Goal: Task Accomplishment & Management: Use online tool/utility

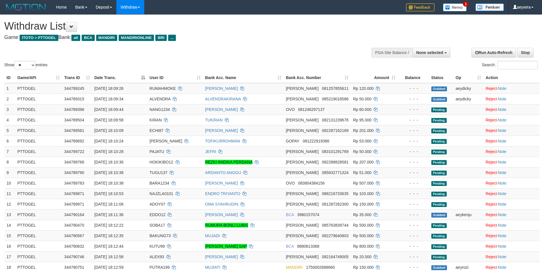
select select
select select "**"
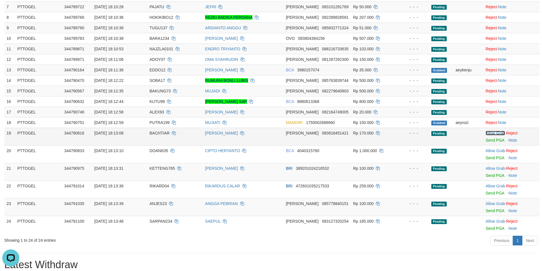
click at [487, 132] on link "Allow Grab" at bounding box center [494, 133] width 19 height 5
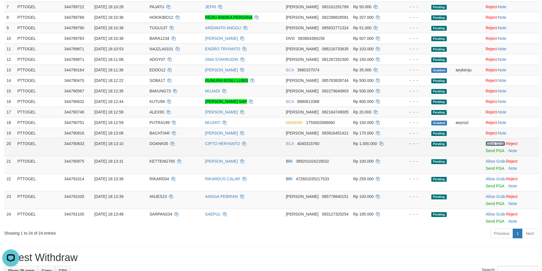
click at [490, 141] on link "Allow Grab" at bounding box center [494, 143] width 19 height 5
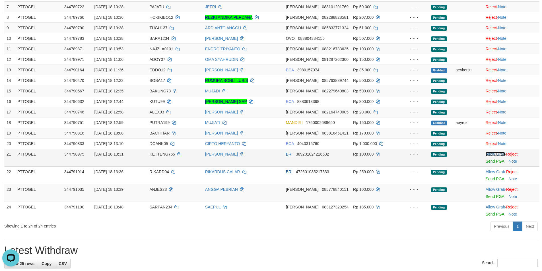
click at [498, 153] on link "Allow Grab" at bounding box center [494, 154] width 19 height 5
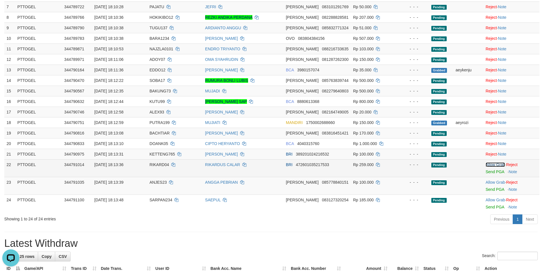
click at [494, 163] on link "Allow Grab" at bounding box center [494, 164] width 19 height 5
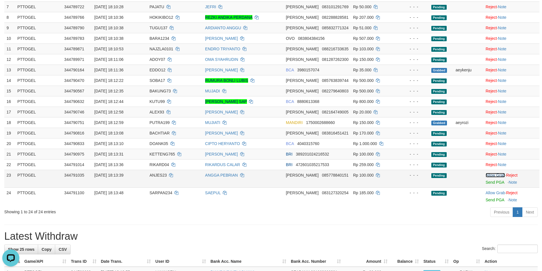
click at [494, 174] on link "Allow Grab" at bounding box center [494, 175] width 19 height 5
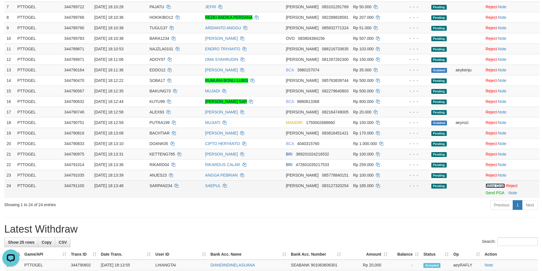
click at [492, 186] on link "Allow Grab" at bounding box center [494, 185] width 19 height 5
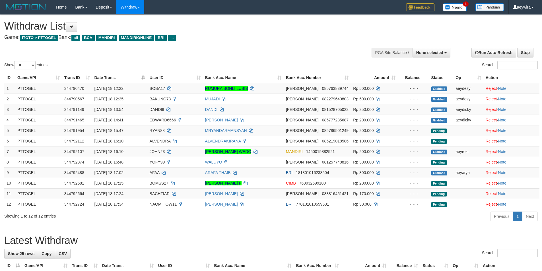
select select
select select "**"
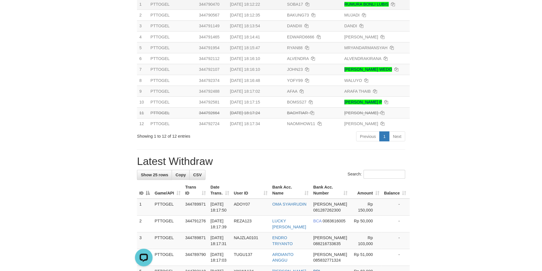
scroll to position [84, 0]
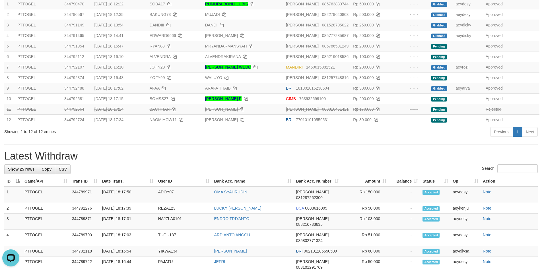
click at [408, 142] on div "**********" at bounding box center [271, 240] width 542 height 620
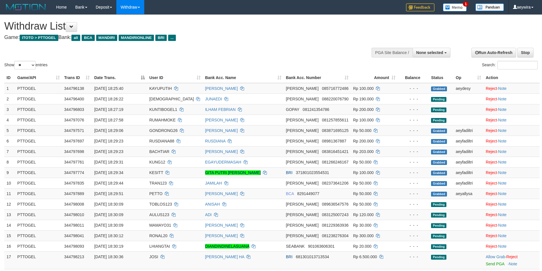
select select
select select "**"
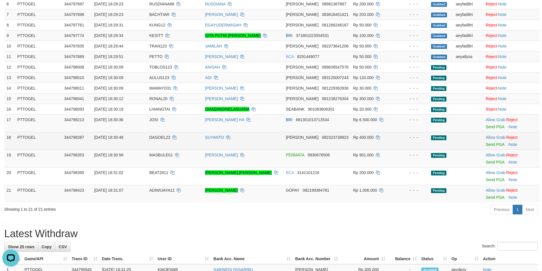
scroll to position [141, 0]
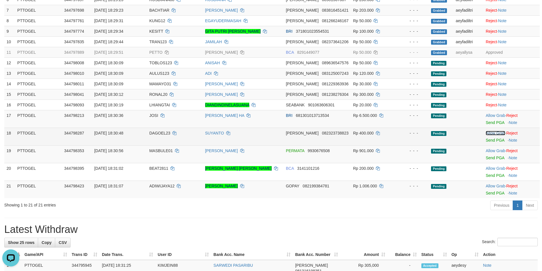
click at [492, 133] on link "Allow Grab" at bounding box center [494, 133] width 19 height 5
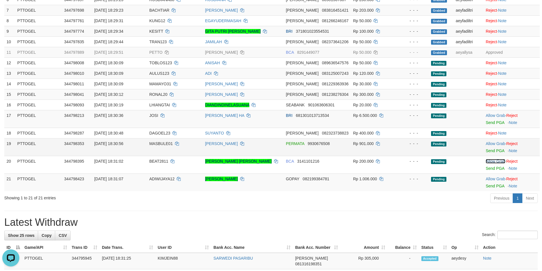
drag, startPoint x: 488, startPoint y: 161, endPoint x: 370, endPoint y: 143, distance: 120.0
click at [489, 161] on link "Allow Grab" at bounding box center [494, 161] width 19 height 5
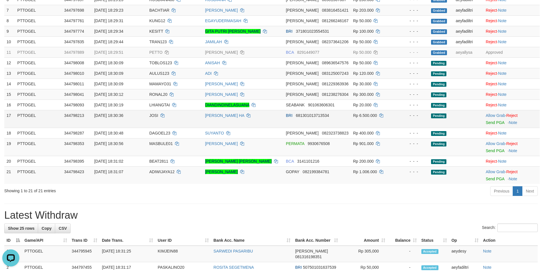
click at [155, 117] on span "JOSI" at bounding box center [153, 115] width 9 height 5
copy td "JOSI"
click at [495, 115] on link "Allow Grab" at bounding box center [494, 115] width 19 height 5
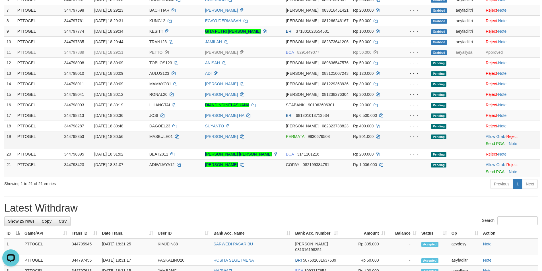
click at [155, 134] on span "MASBULE01" at bounding box center [160, 136] width 23 height 5
copy td "MASBULE01"
click at [492, 135] on link "Allow Grab" at bounding box center [494, 136] width 19 height 5
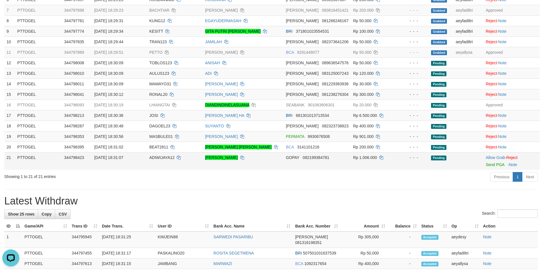
click at [153, 155] on span "ADIWIJAYA12" at bounding box center [161, 157] width 25 height 5
copy td "ADIWIJAYA12"
click at [497, 157] on link "Allow Grab" at bounding box center [494, 157] width 19 height 5
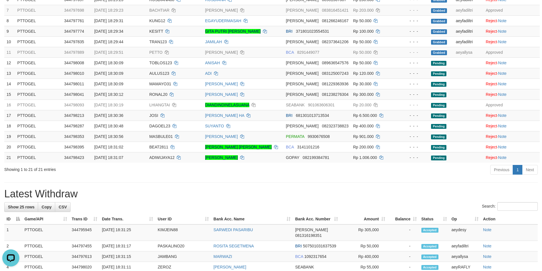
click at [422, 177] on div "**********" at bounding box center [271, 233] width 542 height 720
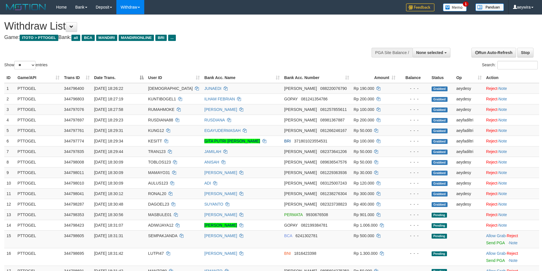
select select
select select "**"
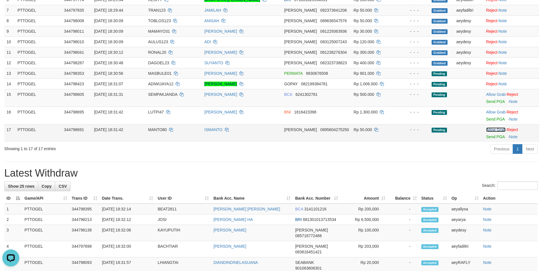
click at [491, 129] on link "Allow Grab" at bounding box center [495, 129] width 19 height 5
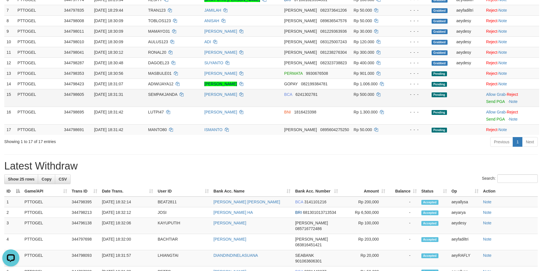
click at [157, 93] on span "SEMPAKJANDA" at bounding box center [162, 94] width 29 height 5
copy td "SEMPAKJANDA"
click at [487, 93] on link "Allow Grab" at bounding box center [495, 94] width 19 height 5
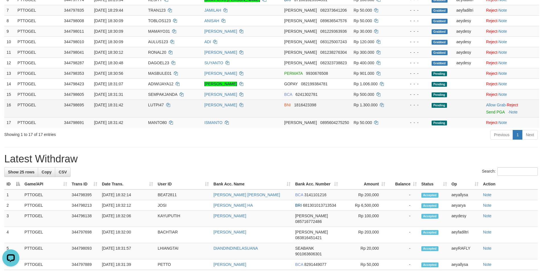
click at [160, 107] on td "LUTPI47" at bounding box center [174, 109] width 56 height 18
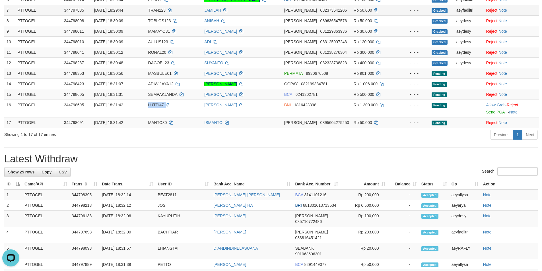
copy td "LUTPI47"
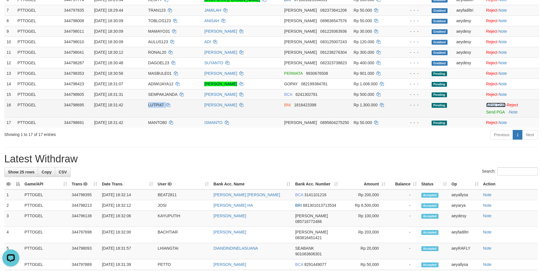
click at [493, 105] on link "Allow Grab" at bounding box center [495, 105] width 19 height 5
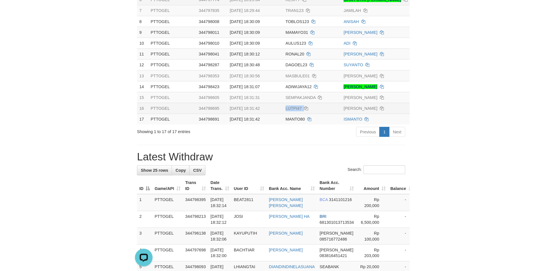
scroll to position [141, 0]
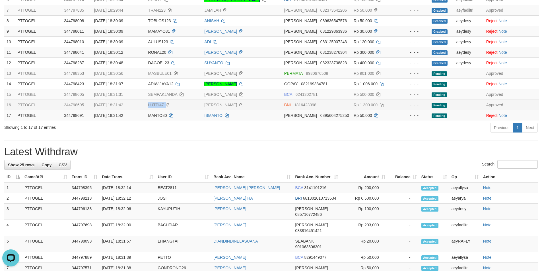
click at [335, 142] on div "**********" at bounding box center [271, 215] width 542 height 684
click at [336, 143] on div "**********" at bounding box center [271, 215] width 542 height 684
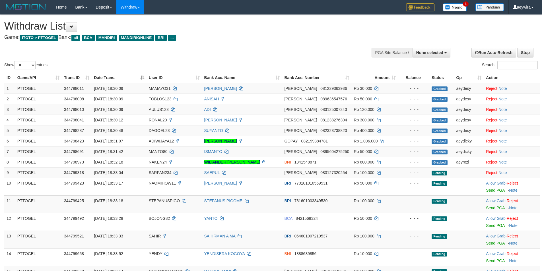
select select
select select "**"
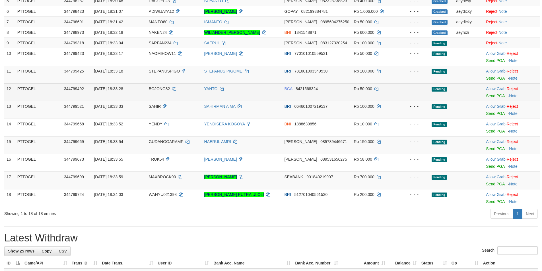
scroll to position [119, 0]
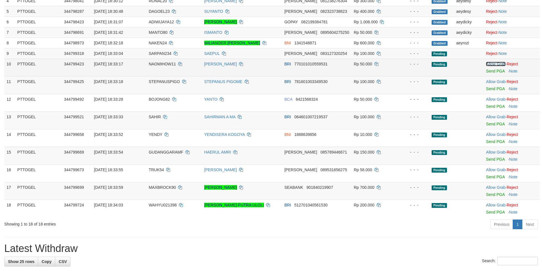
click at [493, 65] on link "Allow Grab" at bounding box center [495, 64] width 19 height 5
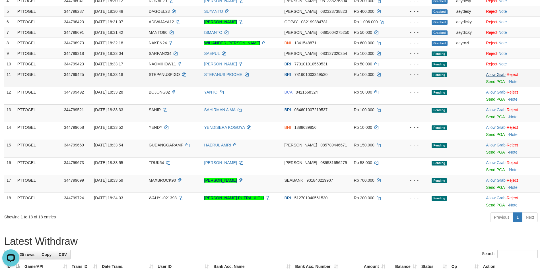
scroll to position [0, 0]
click at [493, 73] on link "Allow Grab" at bounding box center [495, 74] width 19 height 5
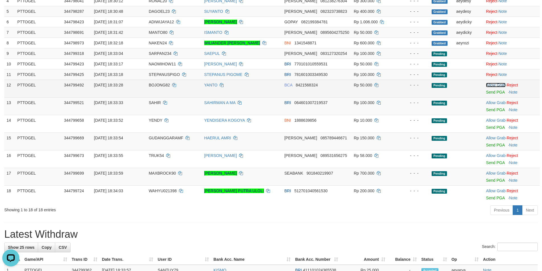
click at [494, 84] on link "Allow Grab" at bounding box center [495, 85] width 19 height 5
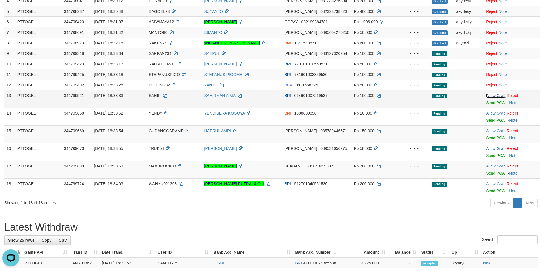
click at [496, 94] on link "Allow Grab" at bounding box center [495, 95] width 19 height 5
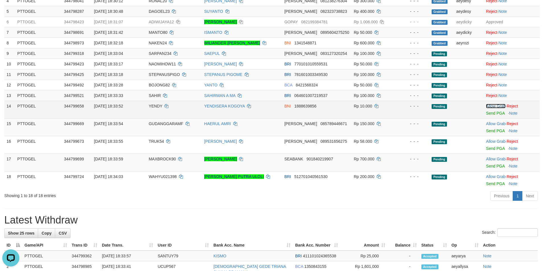
click at [498, 107] on link "Allow Grab" at bounding box center [495, 106] width 19 height 5
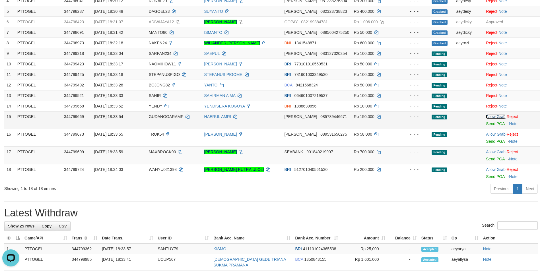
click at [499, 115] on link "Allow Grab" at bounding box center [495, 116] width 19 height 5
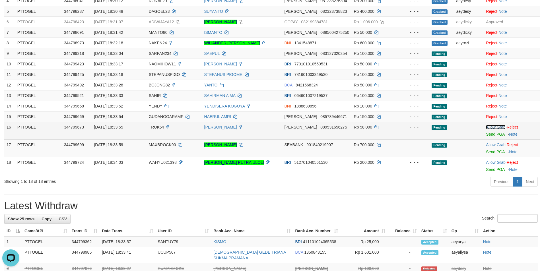
click at [494, 125] on link "Allow Grab" at bounding box center [495, 127] width 19 height 5
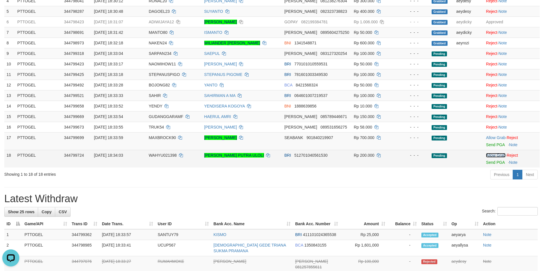
click at [492, 153] on link "Allow Grab" at bounding box center [495, 155] width 19 height 5
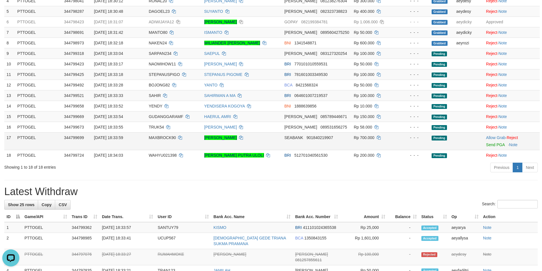
click at [163, 137] on span "MAXBROCK90" at bounding box center [162, 137] width 27 height 5
copy td "MAXBROCK90"
click at [493, 137] on link "Allow Grab" at bounding box center [495, 137] width 19 height 5
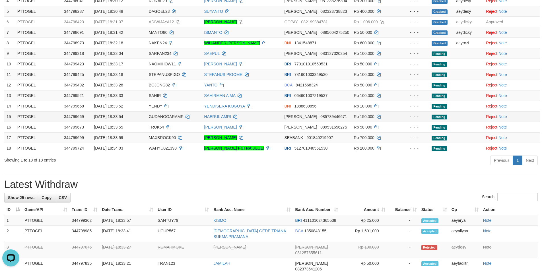
click at [471, 114] on td at bounding box center [468, 116] width 30 height 11
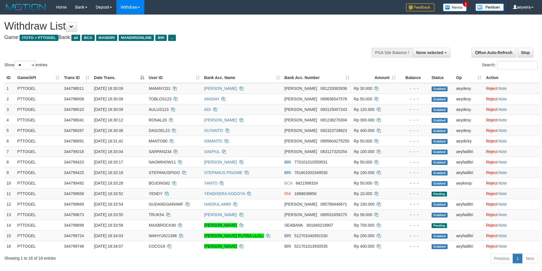
select select
select select "**"
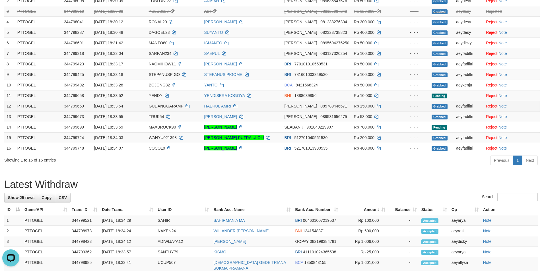
scroll to position [43, 0]
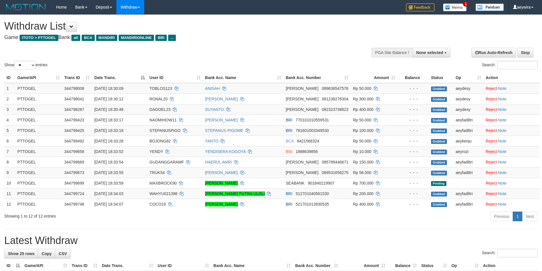
select select
select select "**"
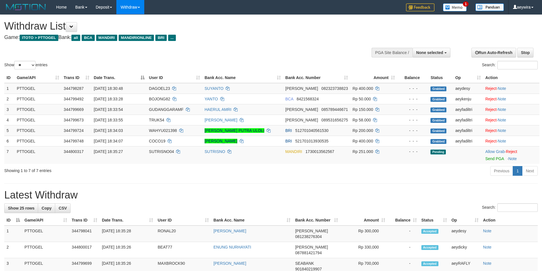
select select
select select "**"
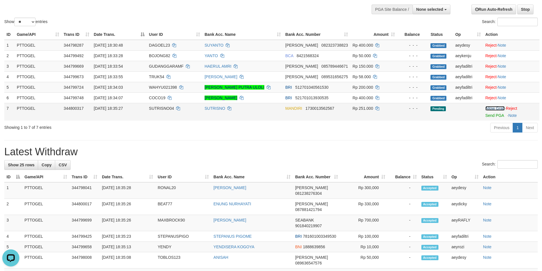
click at [490, 107] on link "Allow Grab" at bounding box center [494, 108] width 19 height 5
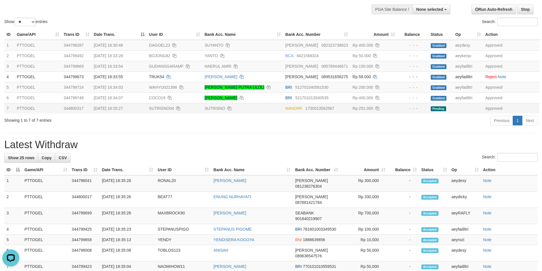
click at [397, 146] on h1 "Latest Withdraw" at bounding box center [270, 144] width 533 height 11
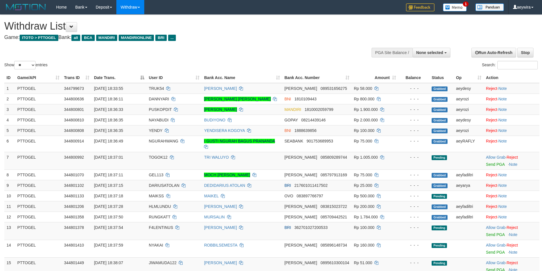
select select
select select "**"
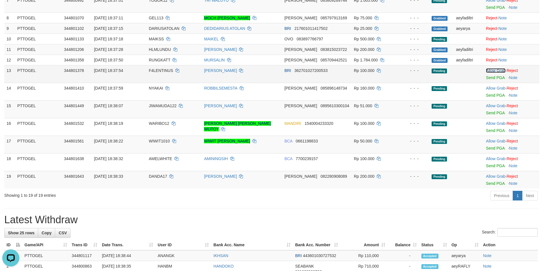
click at [499, 69] on link "Allow Grab" at bounding box center [495, 70] width 19 height 5
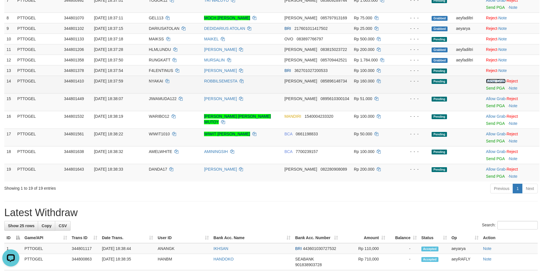
click at [495, 80] on link "Allow Grab" at bounding box center [495, 81] width 19 height 5
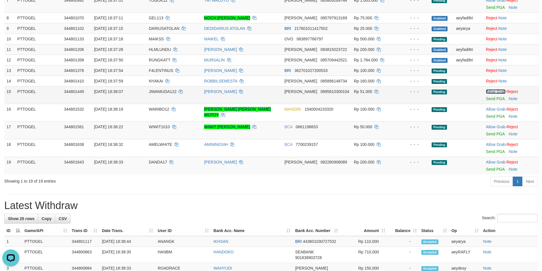
click at [492, 90] on link "Allow Grab" at bounding box center [495, 91] width 19 height 5
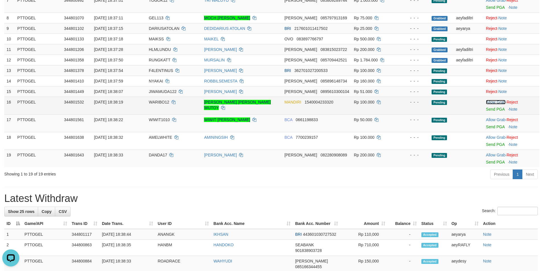
click at [490, 103] on link "Allow Grab" at bounding box center [495, 102] width 19 height 5
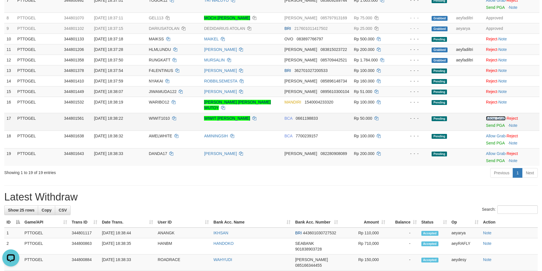
click at [495, 116] on link "Allow Grab" at bounding box center [495, 118] width 19 height 5
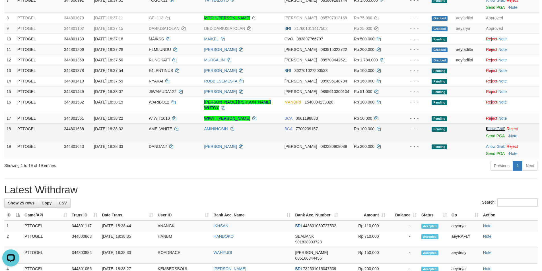
click at [492, 127] on link "Allow Grab" at bounding box center [495, 129] width 19 height 5
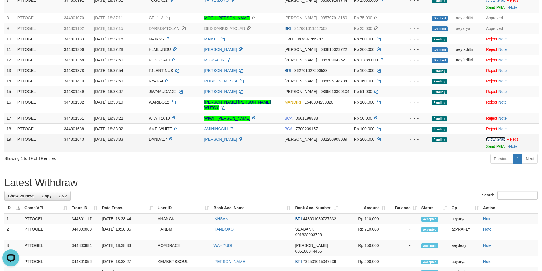
click at [496, 137] on link "Allow Grab" at bounding box center [495, 139] width 19 height 5
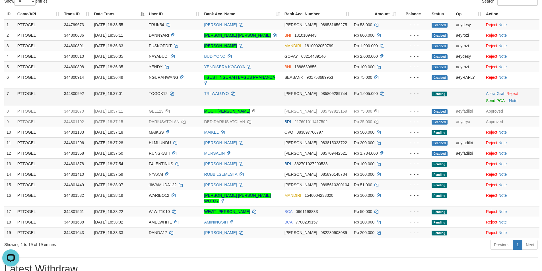
scroll to position [62, 0]
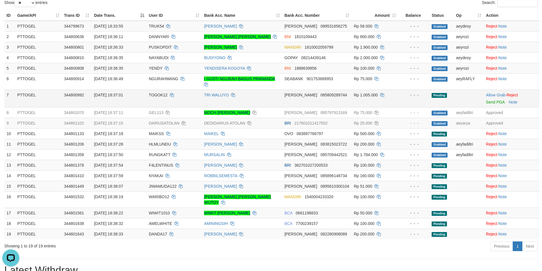
click at [159, 94] on span "TOGOK12" at bounding box center [158, 95] width 19 height 5
copy span "TOGOK12"
click at [490, 96] on link "Allow Grab" at bounding box center [495, 95] width 19 height 5
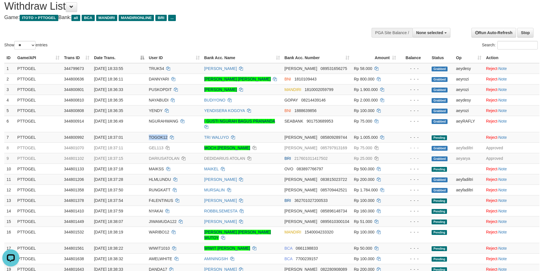
scroll to position [0, 0]
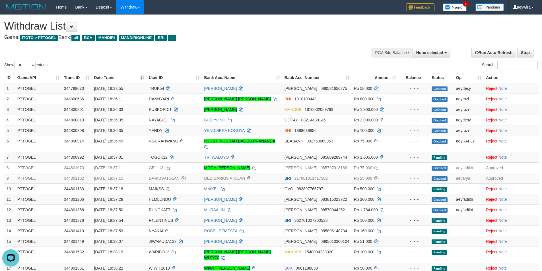
click at [292, 40] on h4 "Game: ITOTO > PTTOGEL Bank: all BCA MANDIRI MANDIRIONLINE BRI ..." at bounding box center [179, 38] width 351 height 6
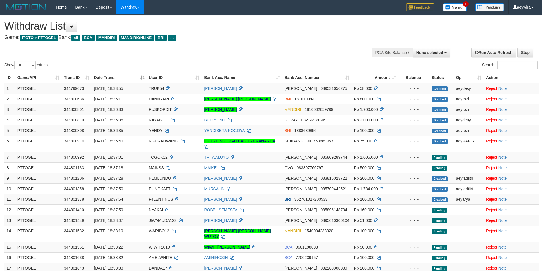
select select
select select "**"
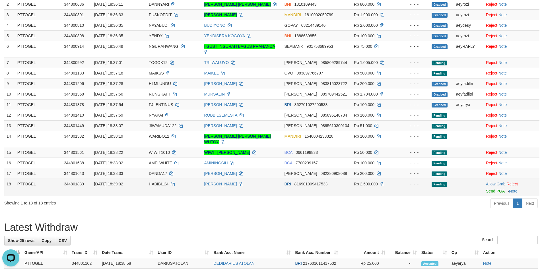
click at [160, 182] on span "HABIBI124" at bounding box center [159, 184] width 20 height 5
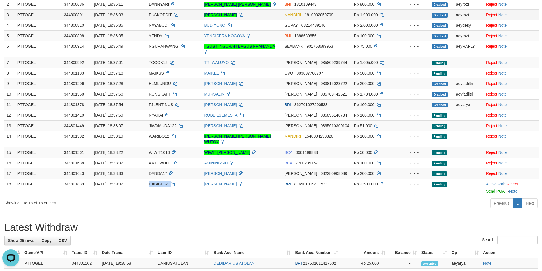
copy td "HABIBI124"
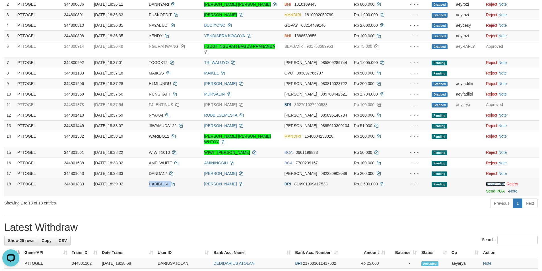
click at [492, 182] on link "Allow Grab" at bounding box center [495, 184] width 19 height 5
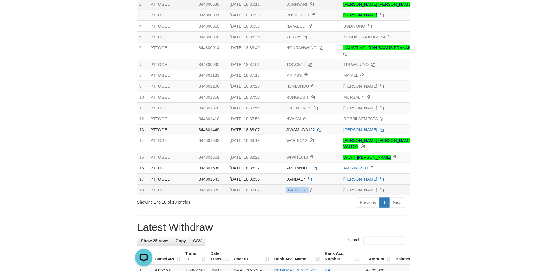
scroll to position [95, 0]
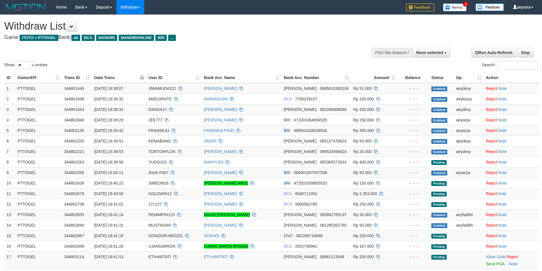
select select
select select "**"
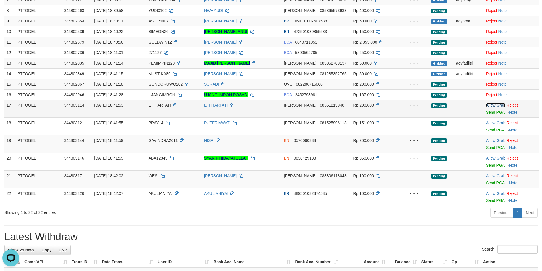
click at [486, 105] on link "Allow Grab" at bounding box center [495, 105] width 19 height 5
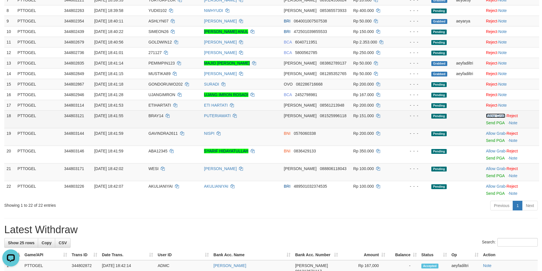
click at [487, 116] on link "Allow Grab" at bounding box center [495, 115] width 19 height 5
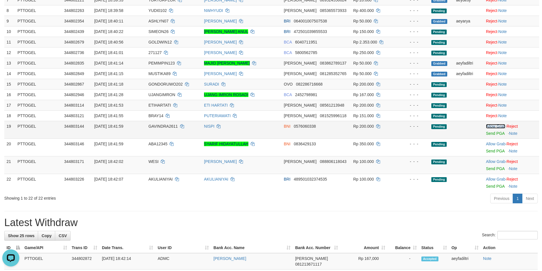
click at [487, 125] on link "Allow Grab" at bounding box center [495, 126] width 19 height 5
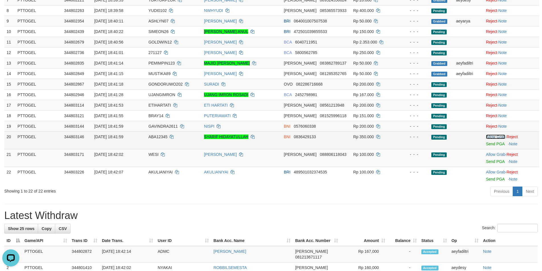
click at [488, 135] on link "Allow Grab" at bounding box center [495, 136] width 19 height 5
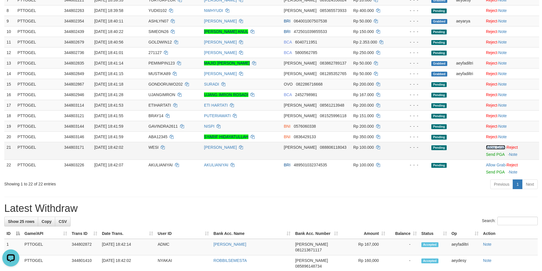
click at [487, 145] on link "Allow Grab" at bounding box center [495, 147] width 19 height 5
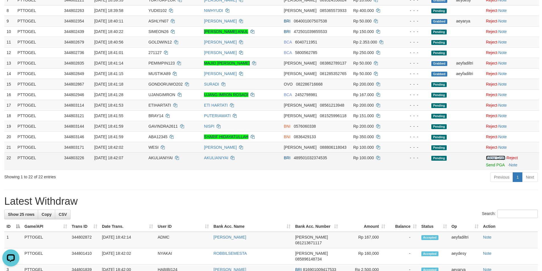
click at [498, 158] on link "Allow Grab" at bounding box center [495, 158] width 19 height 5
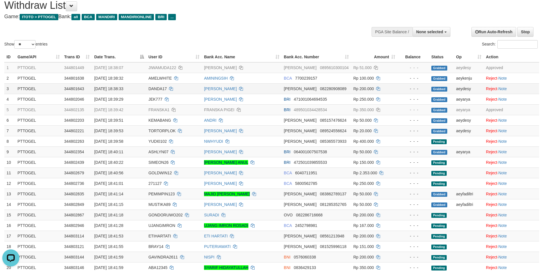
scroll to position [19, 0]
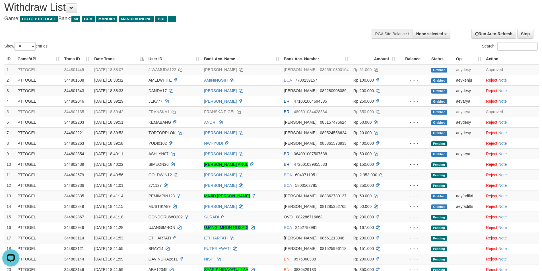
click at [275, 38] on div "Show ** ** ** *** entries Search:" at bounding box center [271, 24] width 542 height 56
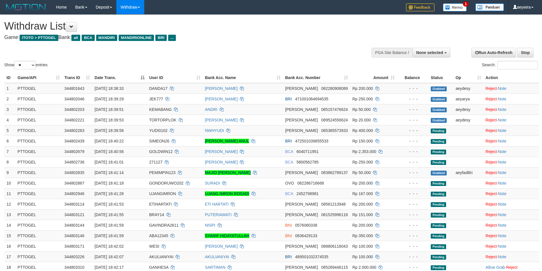
select select
select select "**"
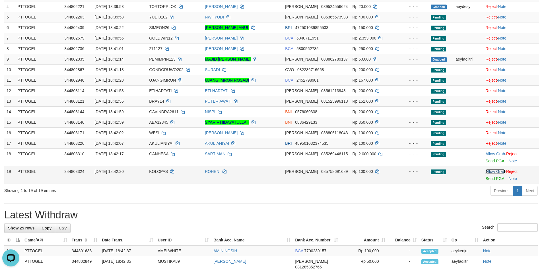
click at [491, 172] on link "Allow Grab" at bounding box center [494, 171] width 19 height 5
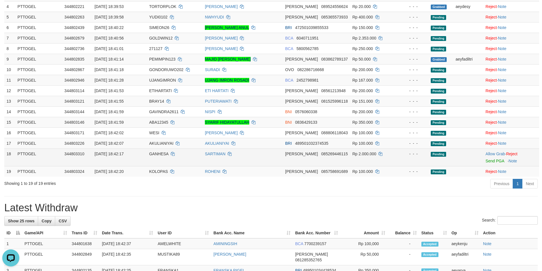
click at [158, 155] on span "GANHESA" at bounding box center [158, 154] width 19 height 5
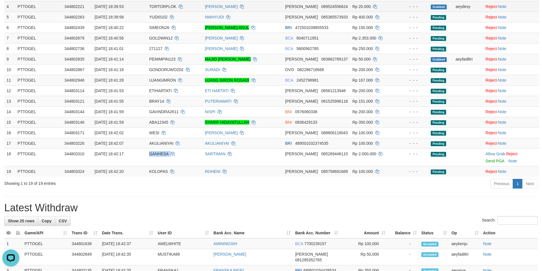
copy td "GANHESA"
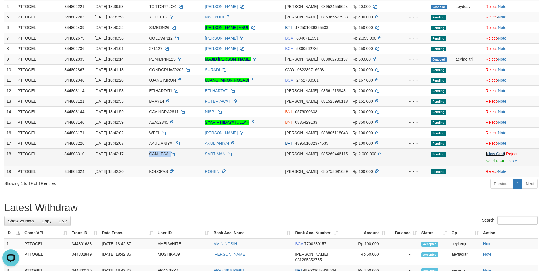
click at [488, 153] on link "Allow Grab" at bounding box center [494, 154] width 19 height 5
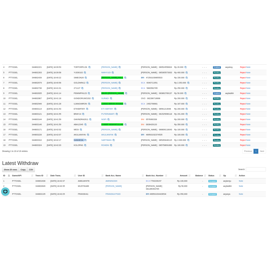
scroll to position [121, 0]
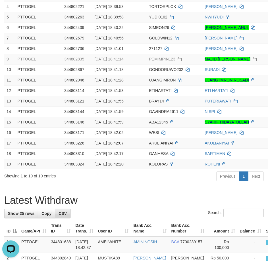
drag, startPoint x: 133, startPoint y: 179, endPoint x: 61, endPoint y: 214, distance: 80.6
click at [133, 181] on div "Previous 1 Next" at bounding box center [190, 177] width 148 height 12
